Goal: Communication & Community: Answer question/provide support

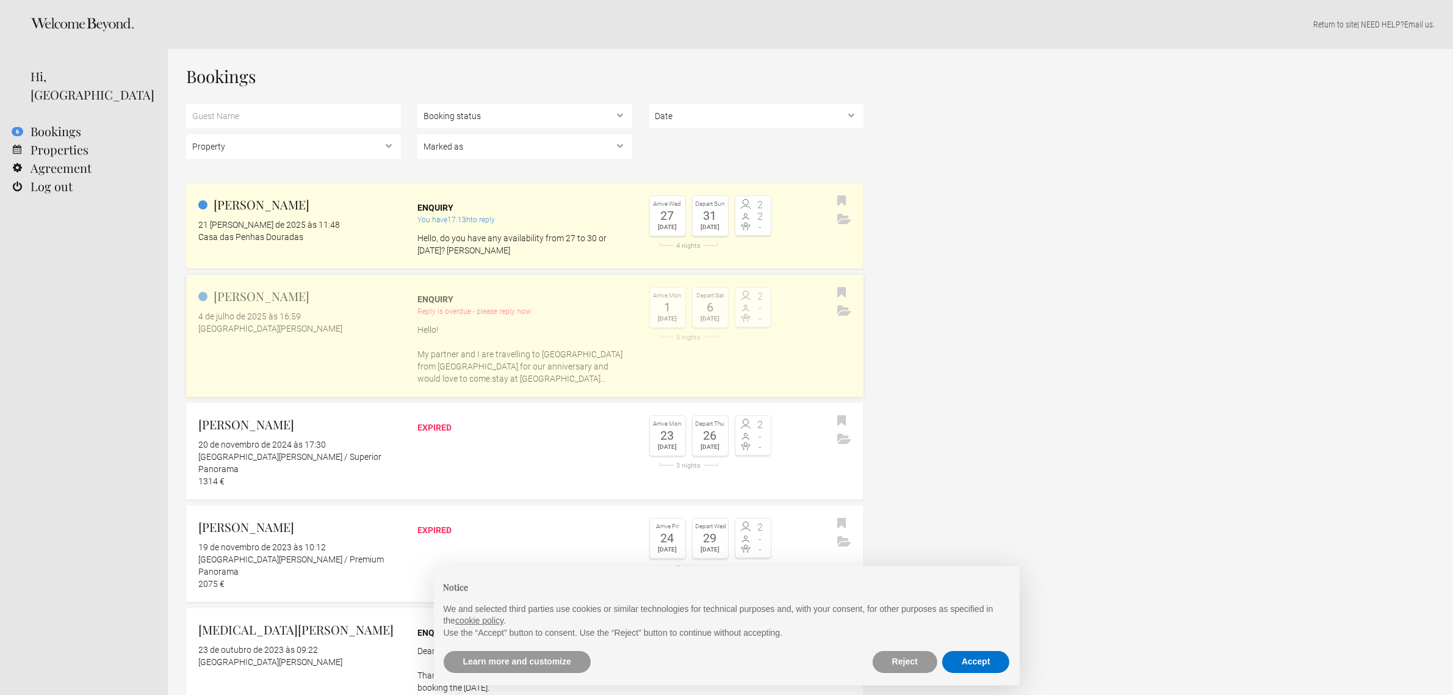
click at [533, 308] on div "Reply is overdue - please reply now" at bounding box center [524, 311] width 215 height 12
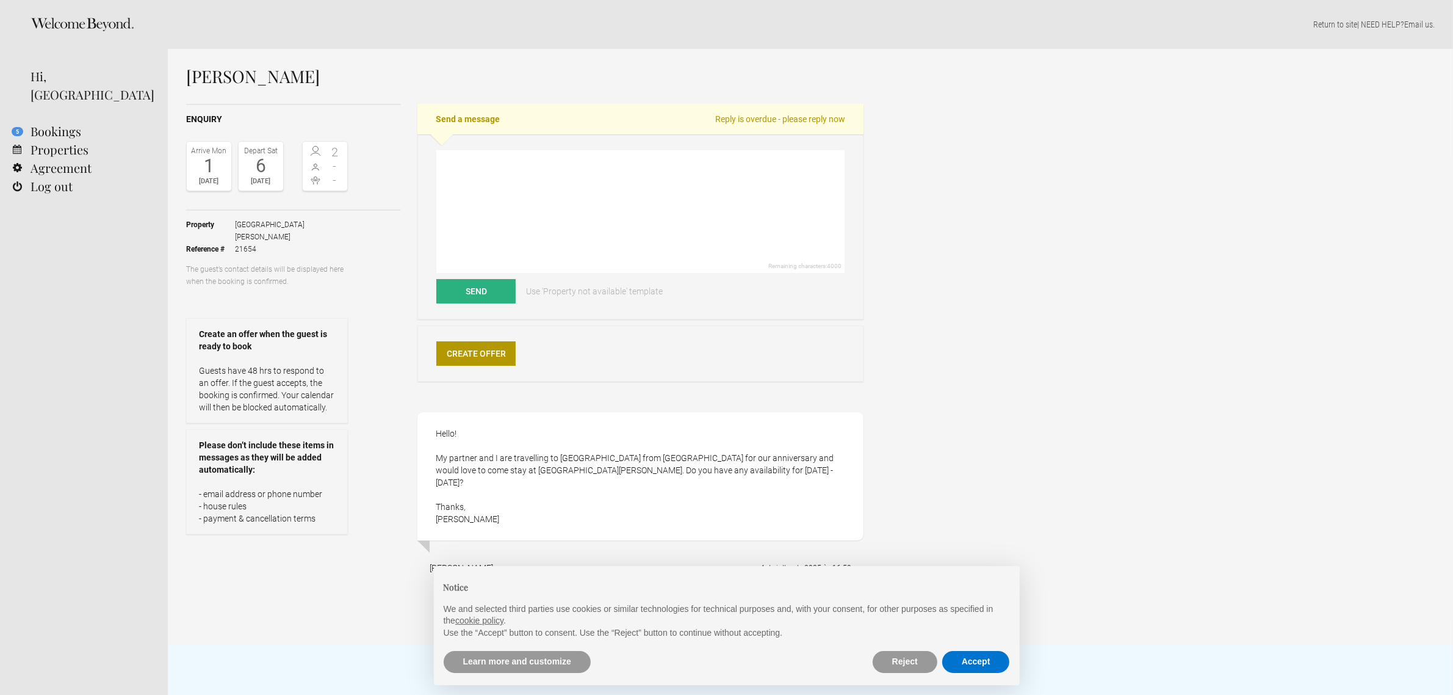
drag, startPoint x: 199, startPoint y: 165, endPoint x: 261, endPoint y: 184, distance: 64.5
click at [261, 184] on div "Arrive Mon 1 Sep 2025 Depart Sat 6 Sep 2025" at bounding box center [235, 166] width 98 height 50
click at [348, 263] on div "The guest’s contact details will be displayed here when the booking is confirme…" at bounding box center [293, 275] width 215 height 24
drag, startPoint x: 266, startPoint y: 233, endPoint x: 221, endPoint y: 229, distance: 44.7
click at [221, 229] on ul "Property Casa de São Lourenço Reference # 21654" at bounding box center [267, 237] width 162 height 52
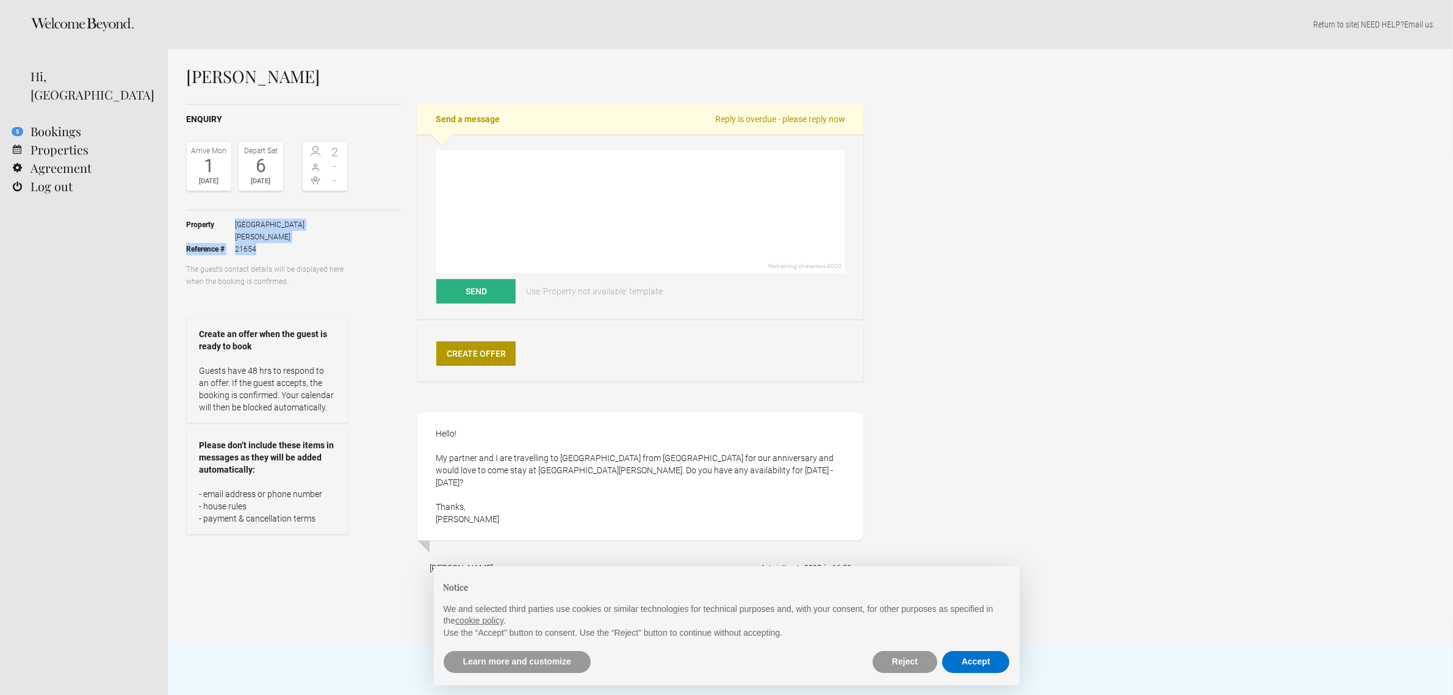
click at [357, 245] on div "Property Casa de São Lourenço Reference # 21654 The guest’s contact details wil…" at bounding box center [293, 372] width 215 height 323
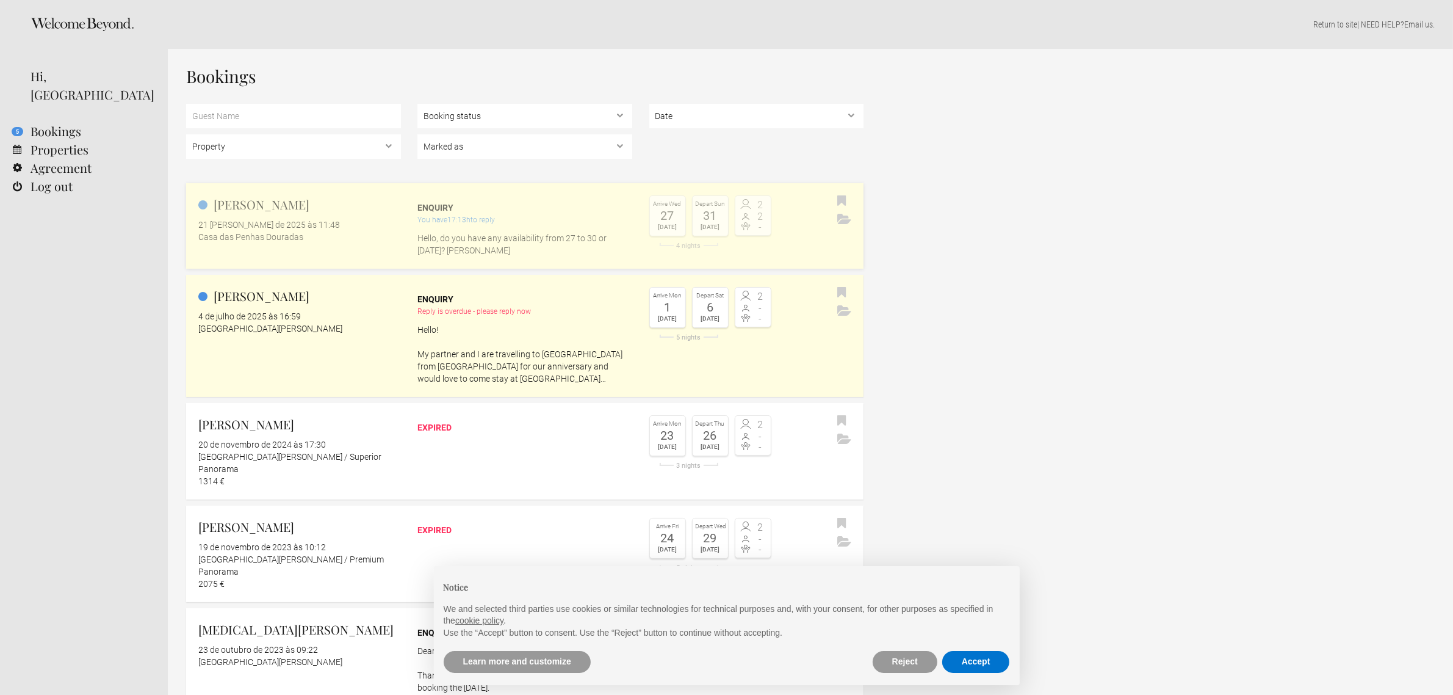
click at [546, 217] on div "You have 17:13h to reply" at bounding box center [524, 220] width 215 height 12
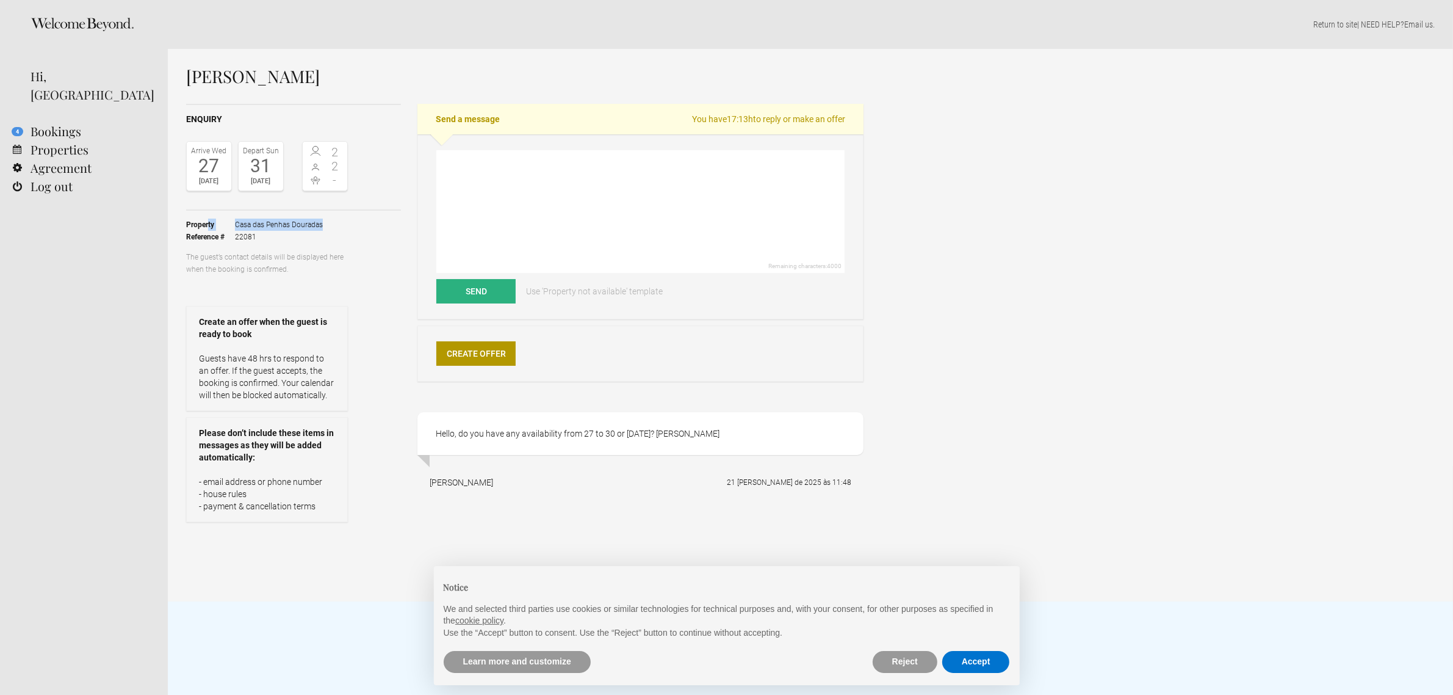
drag, startPoint x: 282, startPoint y: 223, endPoint x: 208, endPoint y: 222, distance: 74.5
click at [208, 222] on ul "Property Casa das Penhas Douradas Reference # 22081" at bounding box center [267, 231] width 162 height 40
click at [288, 252] on p "The guest’s contact details will be displayed here when the booking is confirme…" at bounding box center [267, 263] width 162 height 24
drag, startPoint x: 742, startPoint y: 432, endPoint x: 447, endPoint y: 426, distance: 294.9
click at [447, 426] on div "Hello, do you have any availability from 27 to 30 or [DATE]? [PERSON_NAME]" at bounding box center [640, 433] width 446 height 43
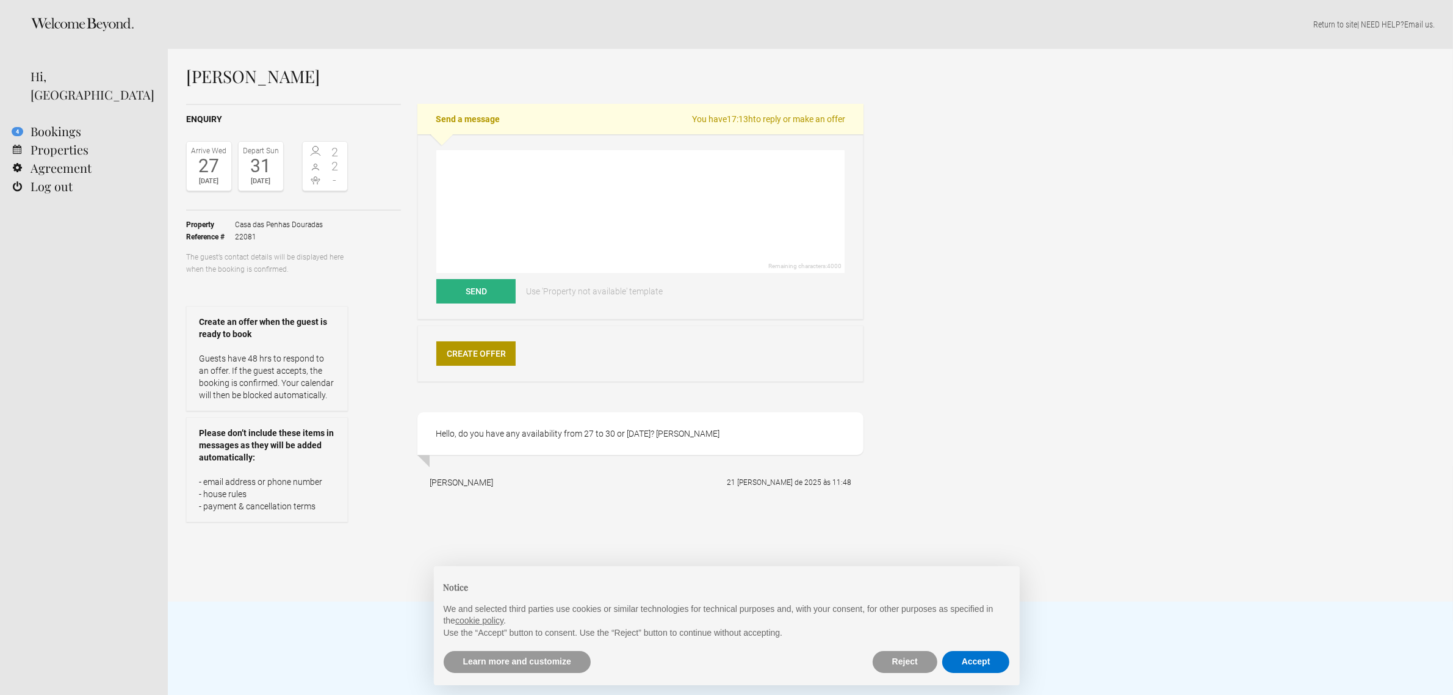
click at [539, 490] on div "Nicole 21 de agosto de 2025 às 11:48" at bounding box center [640, 482] width 446 height 31
click at [501, 356] on link "Create Offer" at bounding box center [475, 353] width 79 height 24
click at [579, 178] on textarea at bounding box center [640, 211] width 408 height 123
